Goal: Task Accomplishment & Management: Manage account settings

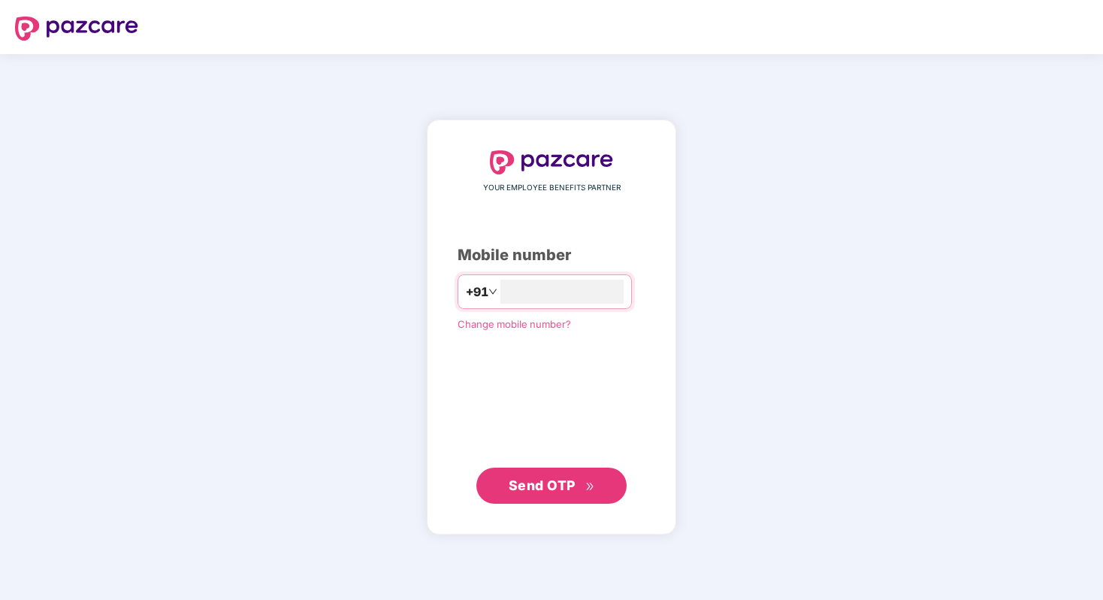
type input "*"
type input "**********"
click at [562, 480] on span "Send OTP" at bounding box center [542, 485] width 67 height 16
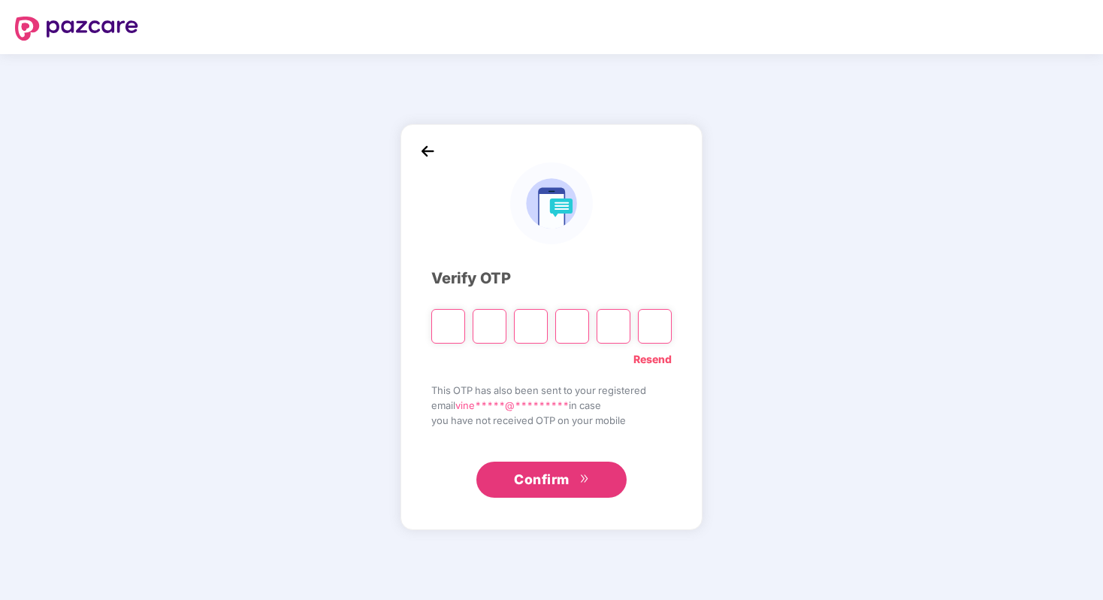
type input "*"
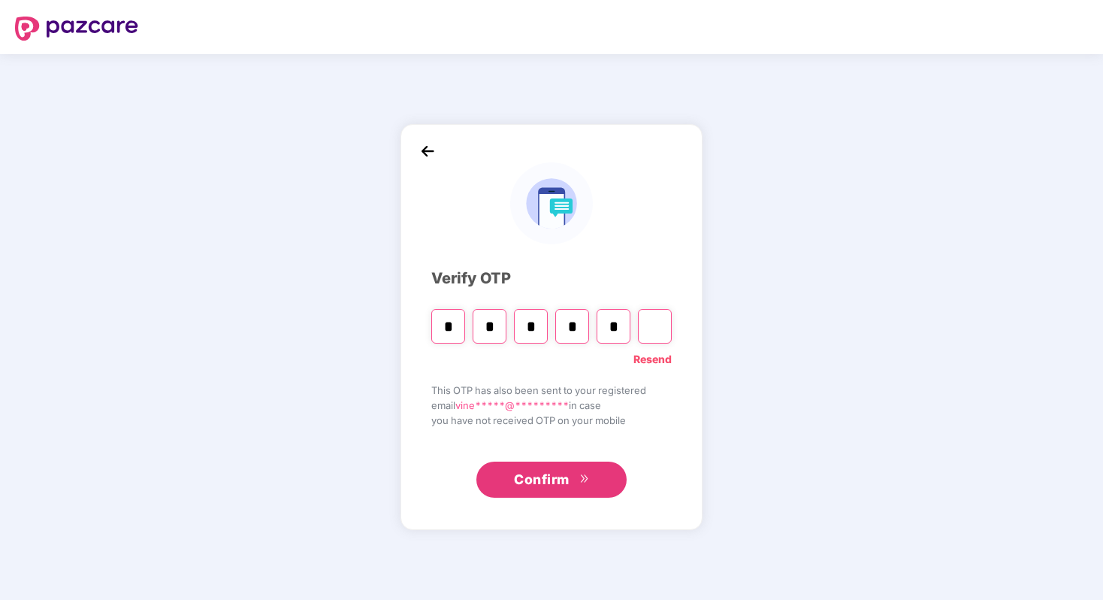
type input "*"
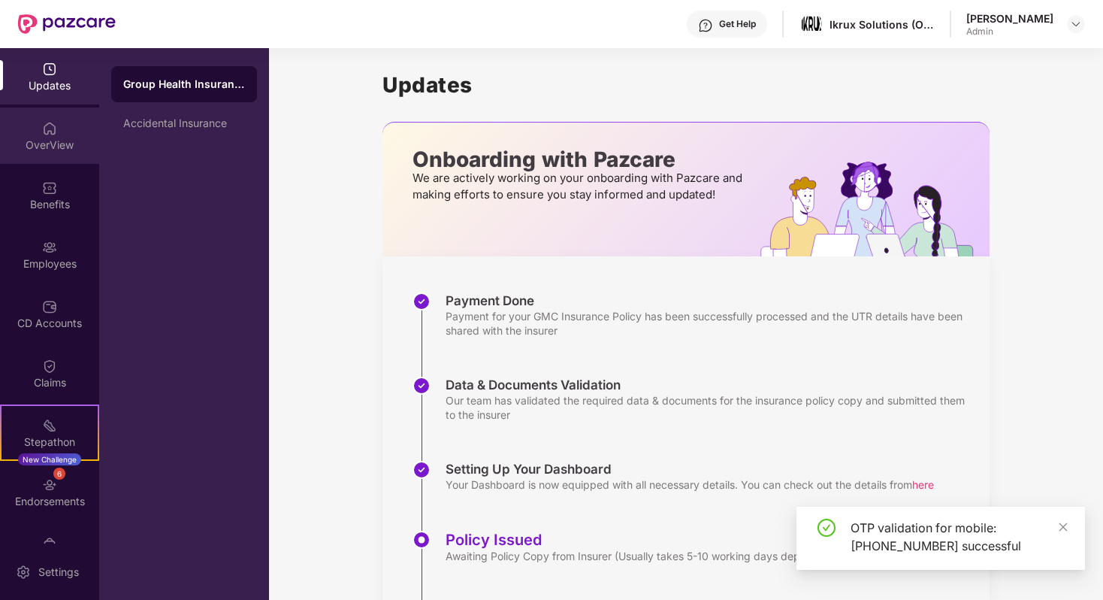
click at [59, 138] on div "OverView" at bounding box center [49, 145] width 99 height 15
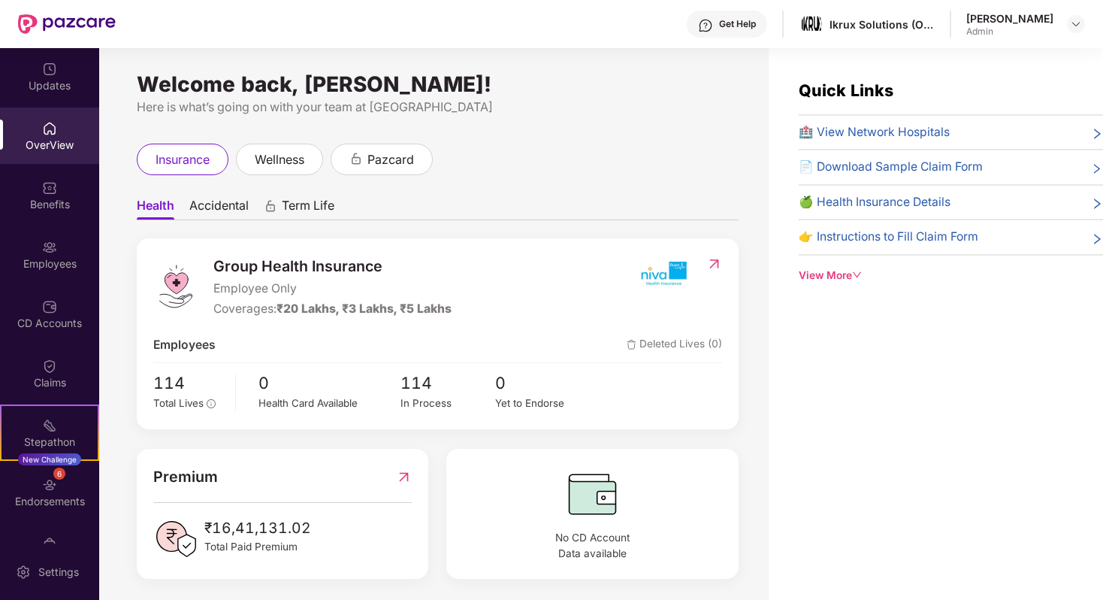
scroll to position [6, 0]
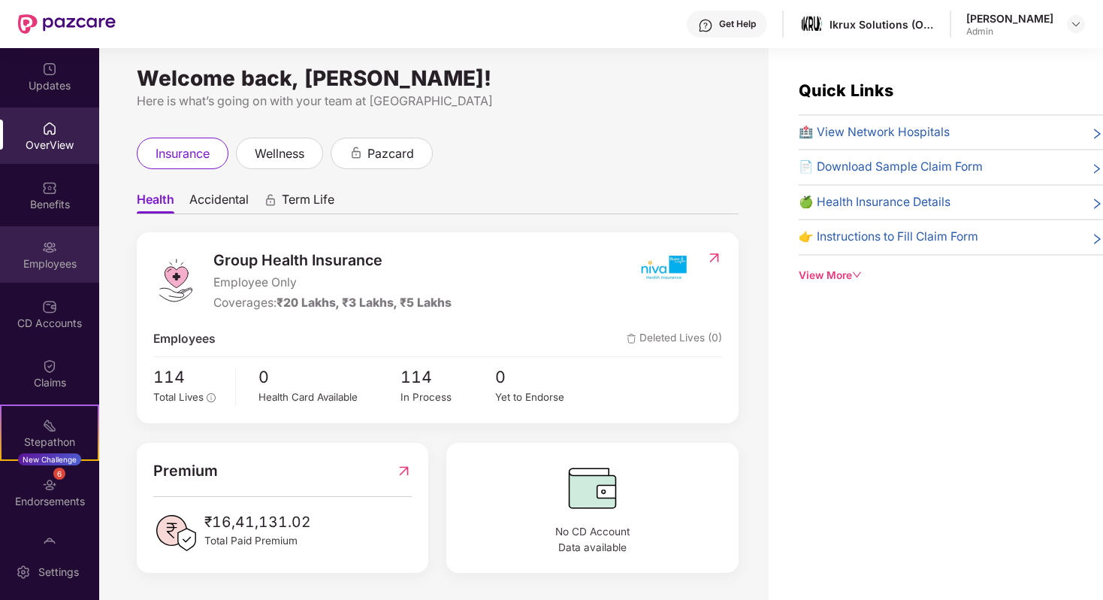
click at [43, 270] on div "Employees" at bounding box center [49, 263] width 99 height 15
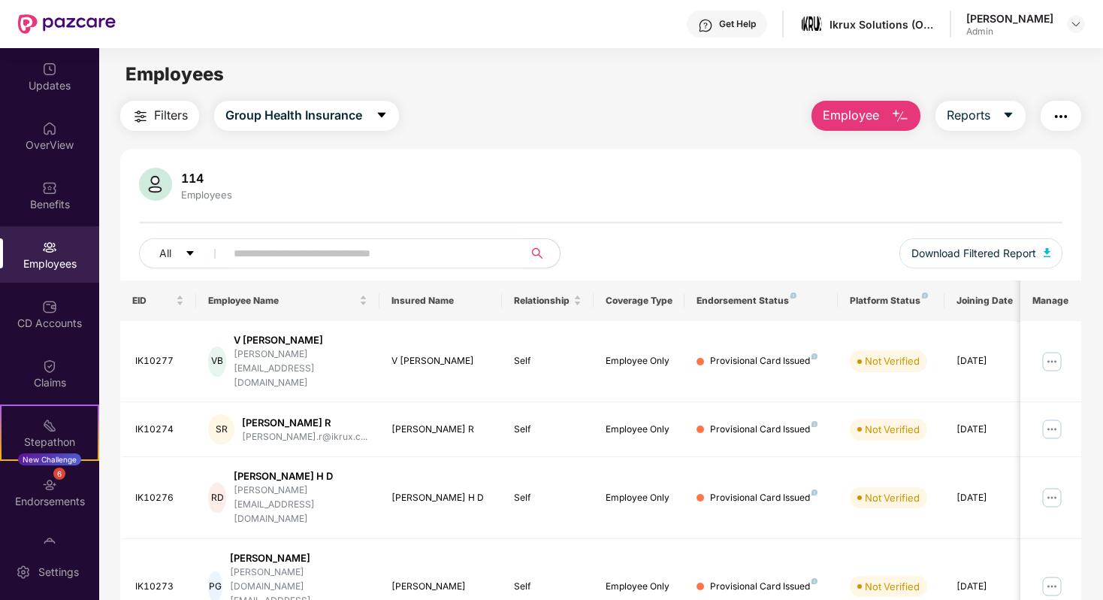
click at [350, 246] on input "text" at bounding box center [369, 253] width 270 height 23
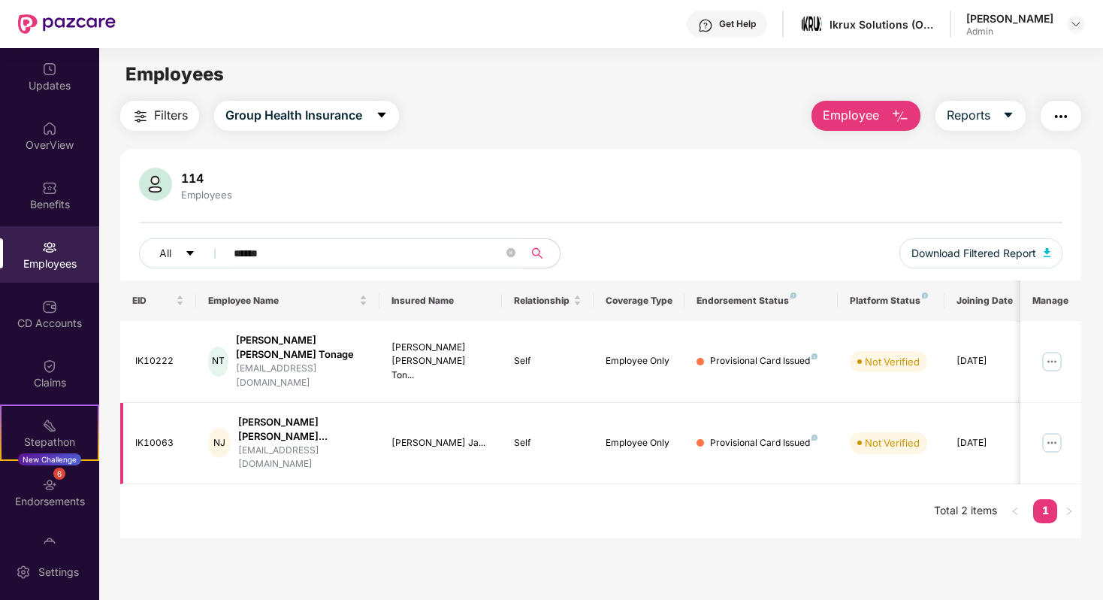
type input "******"
click at [1055, 431] on img at bounding box center [1052, 443] width 24 height 24
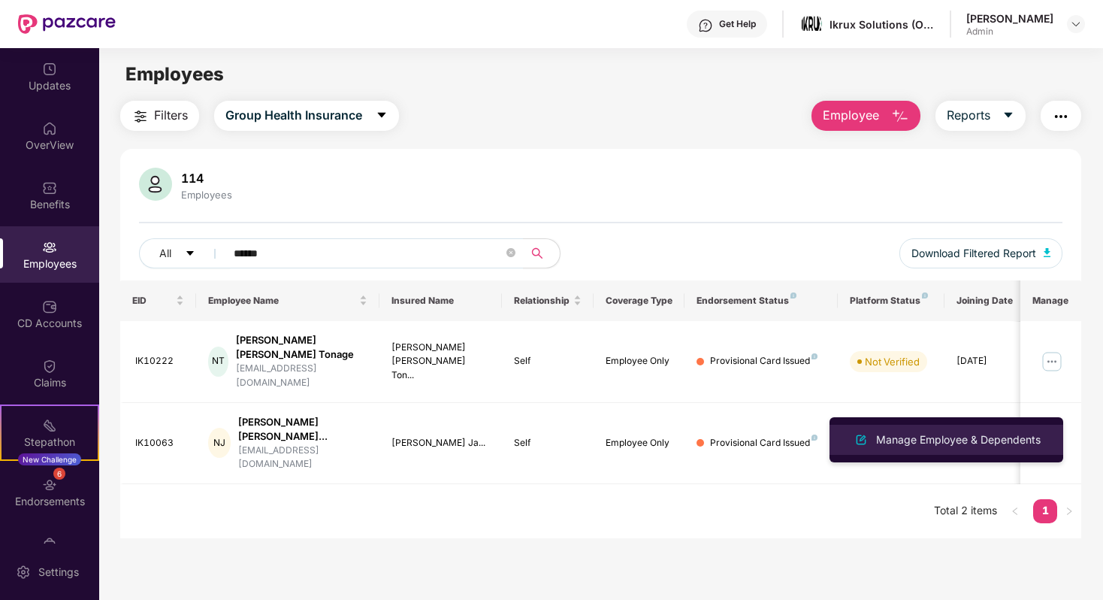
click at [1011, 438] on div "Manage Employee & Dependents" at bounding box center [958, 439] width 171 height 17
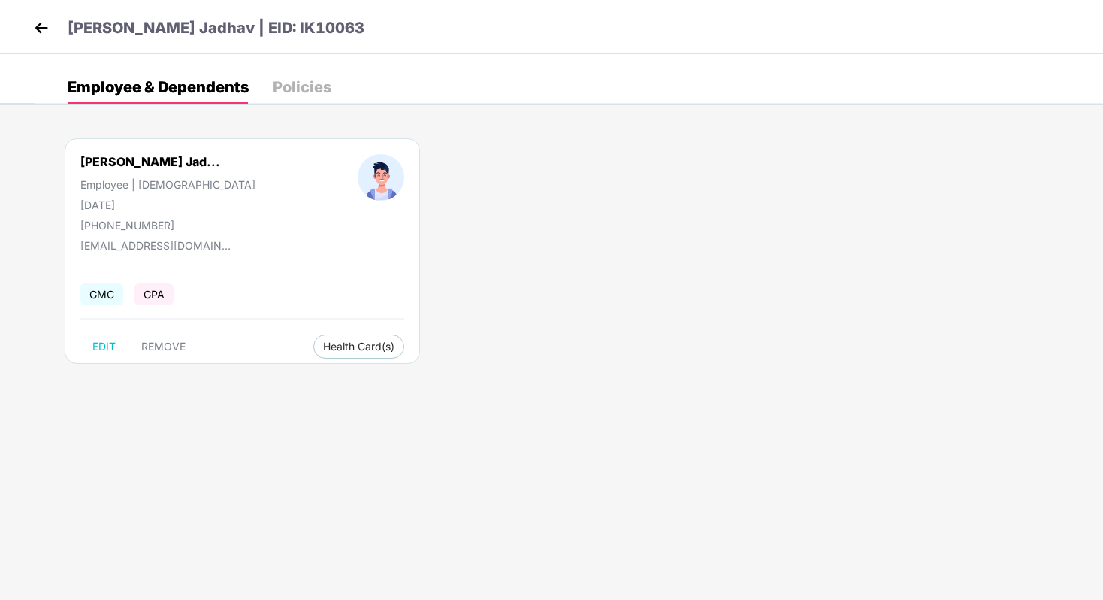
click at [106, 298] on span "GMC" at bounding box center [101, 294] width 43 height 22
click at [146, 301] on span "GPA" at bounding box center [154, 294] width 39 height 22
click at [323, 343] on span "Health Card(s)" at bounding box center [358, 347] width 71 height 8
click at [311, 376] on span "Health Insurance(Employee Only)" at bounding box center [372, 376] width 185 height 17
click at [108, 346] on span "EDIT" at bounding box center [103, 346] width 23 height 12
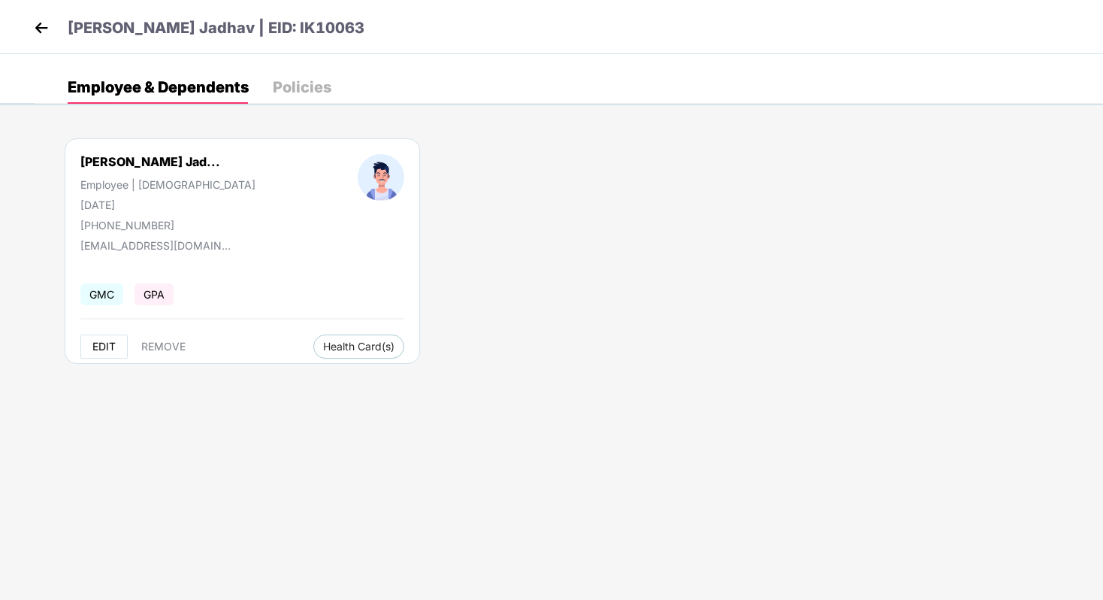
select select "****"
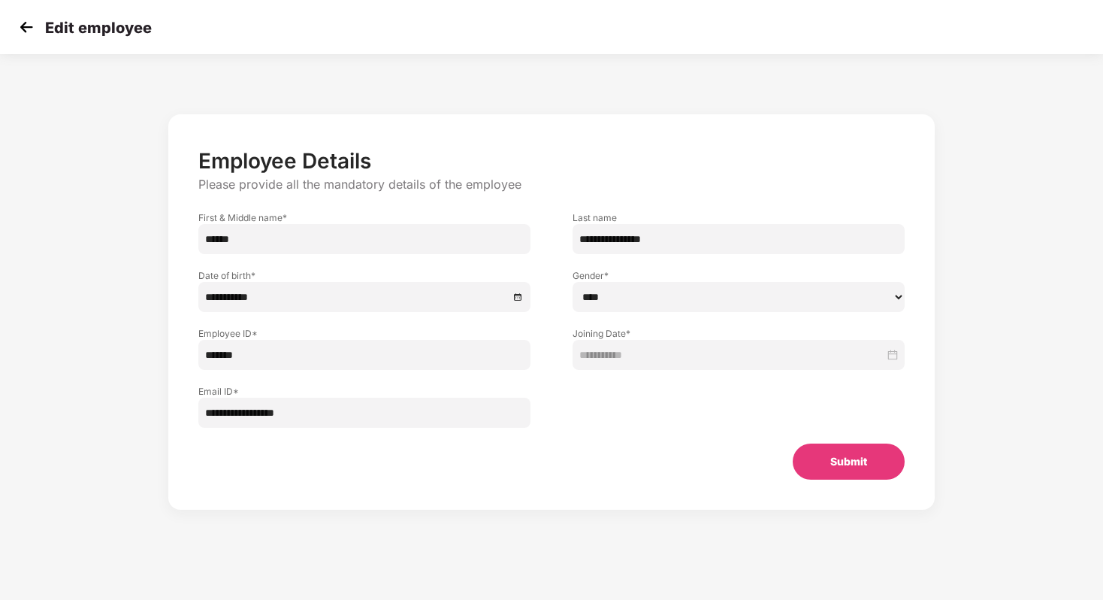
click at [416, 138] on div "**********" at bounding box center [551, 311] width 766 height 395
click at [824, 455] on button "Submit" at bounding box center [849, 461] width 112 height 36
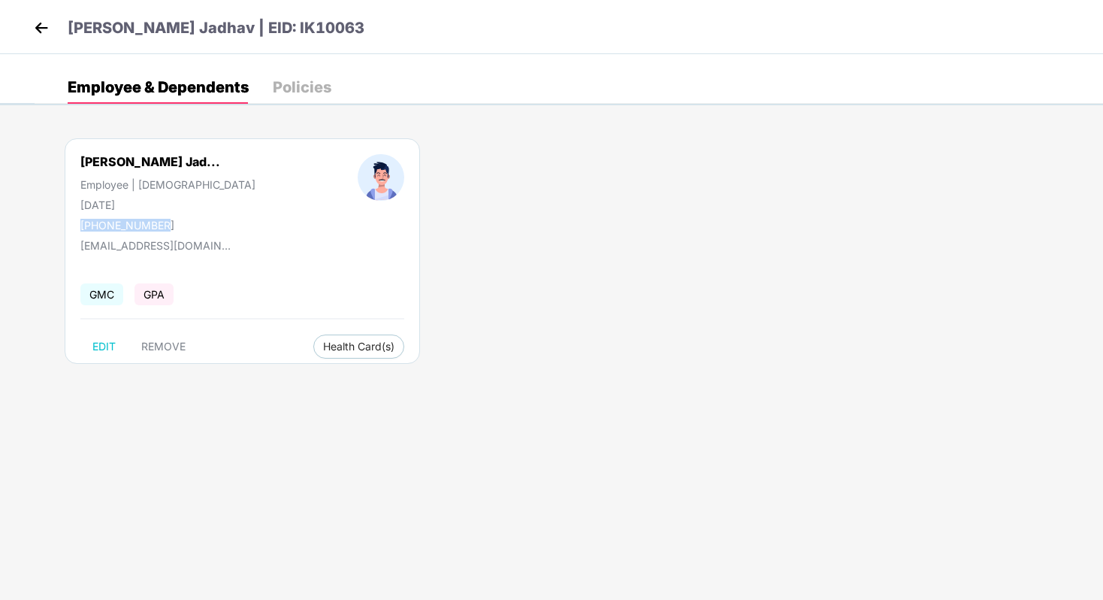
drag, startPoint x: 161, startPoint y: 224, endPoint x: 80, endPoint y: 221, distance: 81.2
click at [80, 221] on div "+919766100297" at bounding box center [167, 225] width 175 height 13
click at [166, 226] on div "+919766100297" at bounding box center [167, 225] width 175 height 13
click at [285, 84] on div "Policies" at bounding box center [302, 87] width 59 height 15
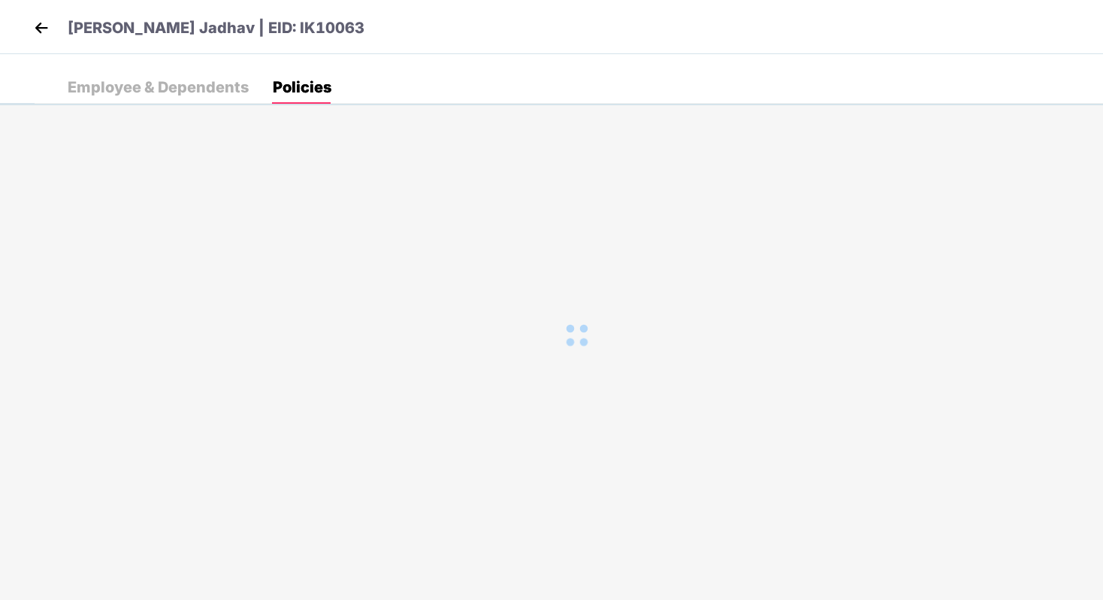
click at [203, 89] on div "Employee & Dependents" at bounding box center [158, 87] width 181 height 15
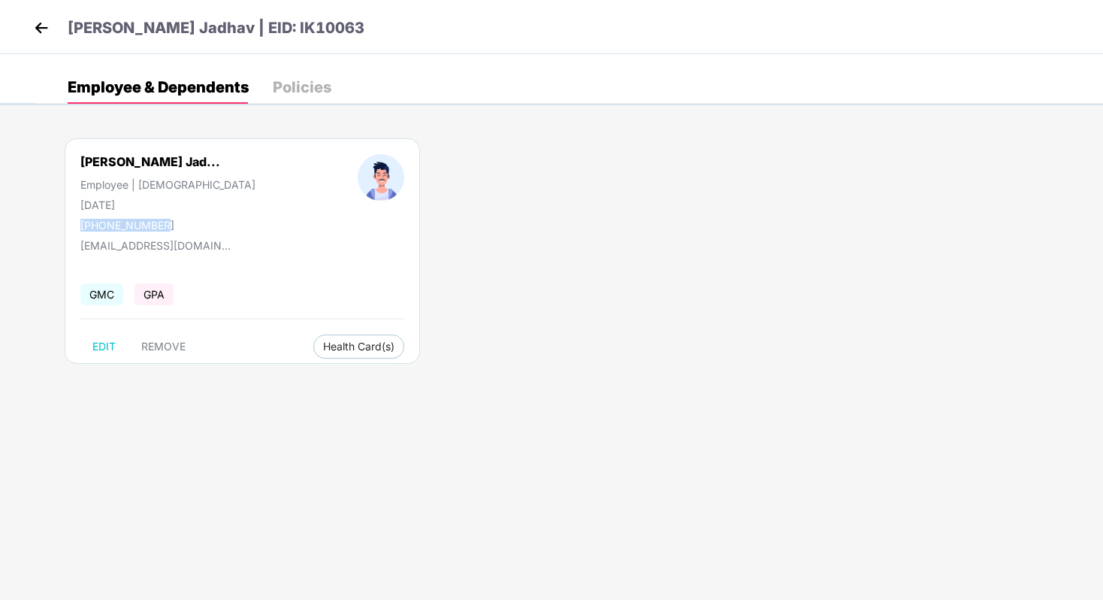
drag, startPoint x: 160, startPoint y: 224, endPoint x: 72, endPoint y: 229, distance: 88.1
click at [72, 229] on div "Nilesh Vijaysing Jad... Employee | Male 10 Feb 1997 +919766100297" at bounding box center [167, 192] width 277 height 77
click at [94, 334] on button "EDIT" at bounding box center [103, 346] width 47 height 24
select select "****"
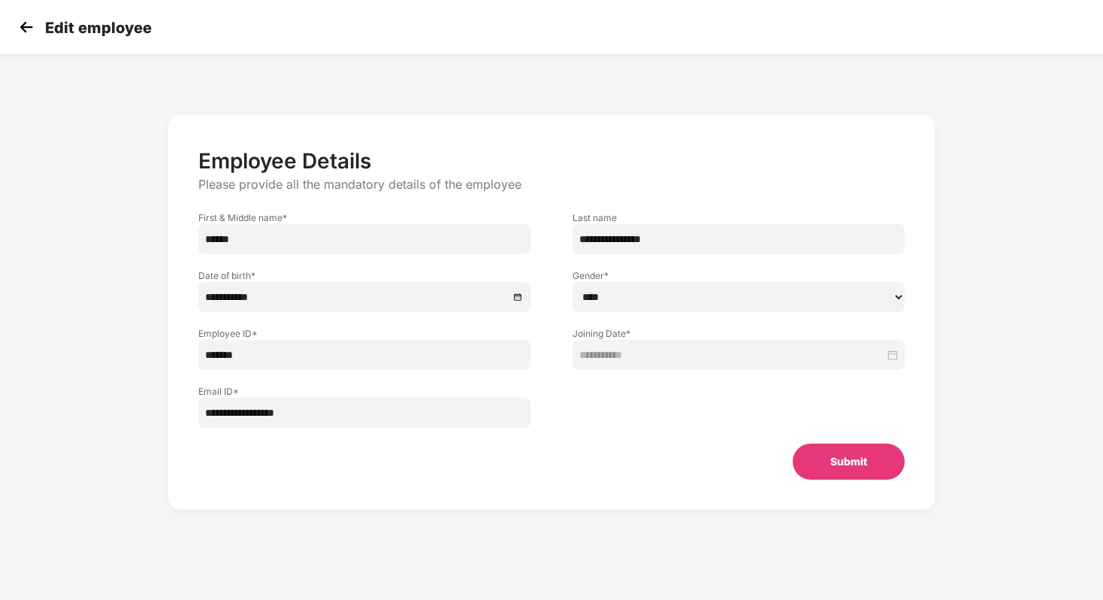
click at [853, 452] on button "Submit" at bounding box center [849, 461] width 112 height 36
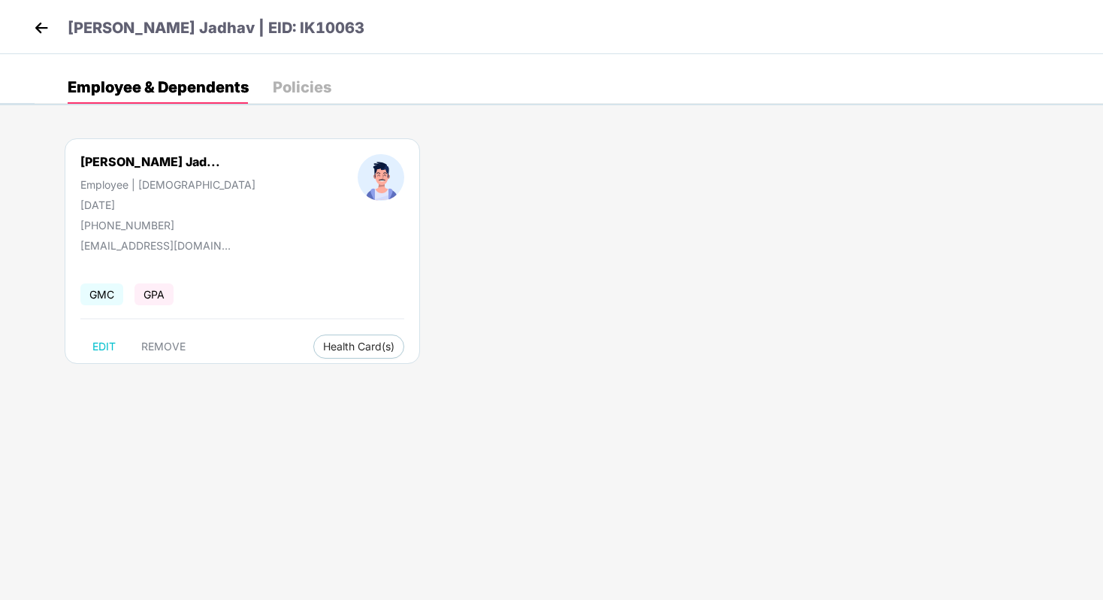
click at [727, 320] on div "Nilesh Vijaysing Jad... Employee | Male 10 Feb 1997 +919766100297 nilesh.j@ikru…" at bounding box center [569, 259] width 1069 height 286
click at [109, 345] on span "EDIT" at bounding box center [103, 346] width 23 height 12
select select "****"
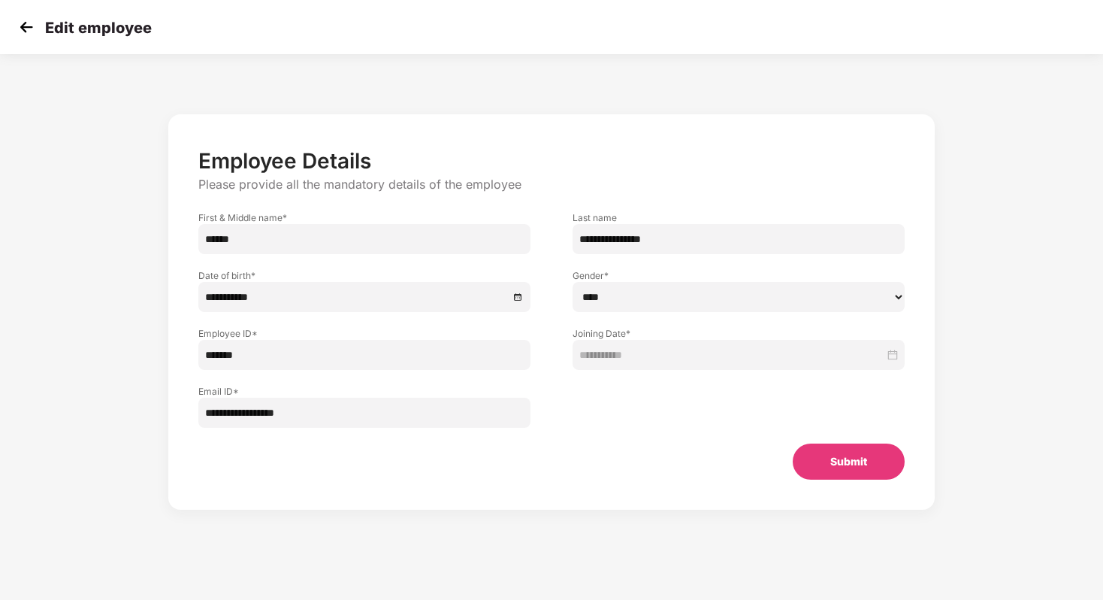
click at [819, 458] on button "Submit" at bounding box center [849, 461] width 112 height 36
